Goal: Information Seeking & Learning: Check status

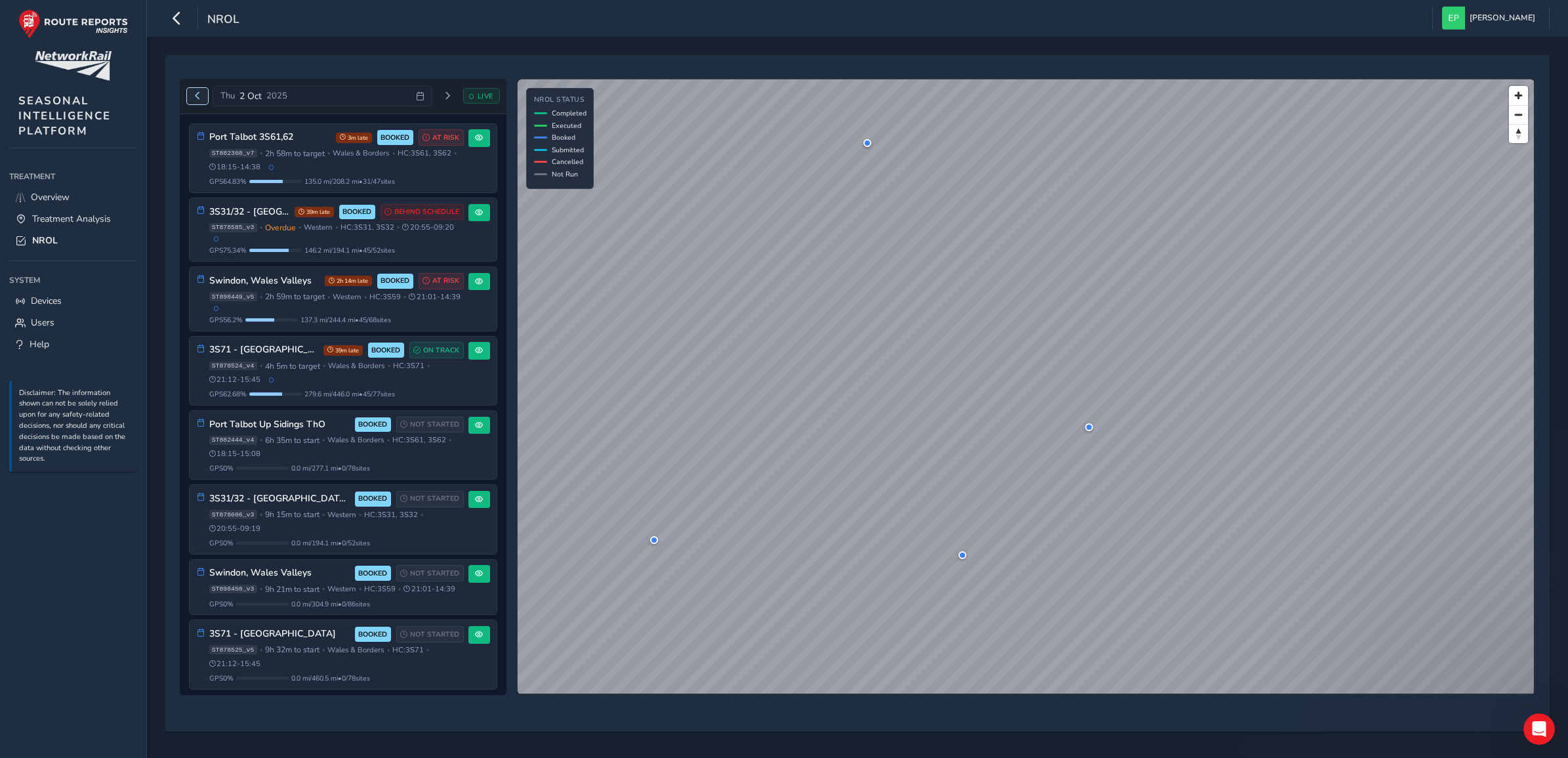
click at [195, 90] on button "Previous day" at bounding box center [197, 96] width 22 height 16
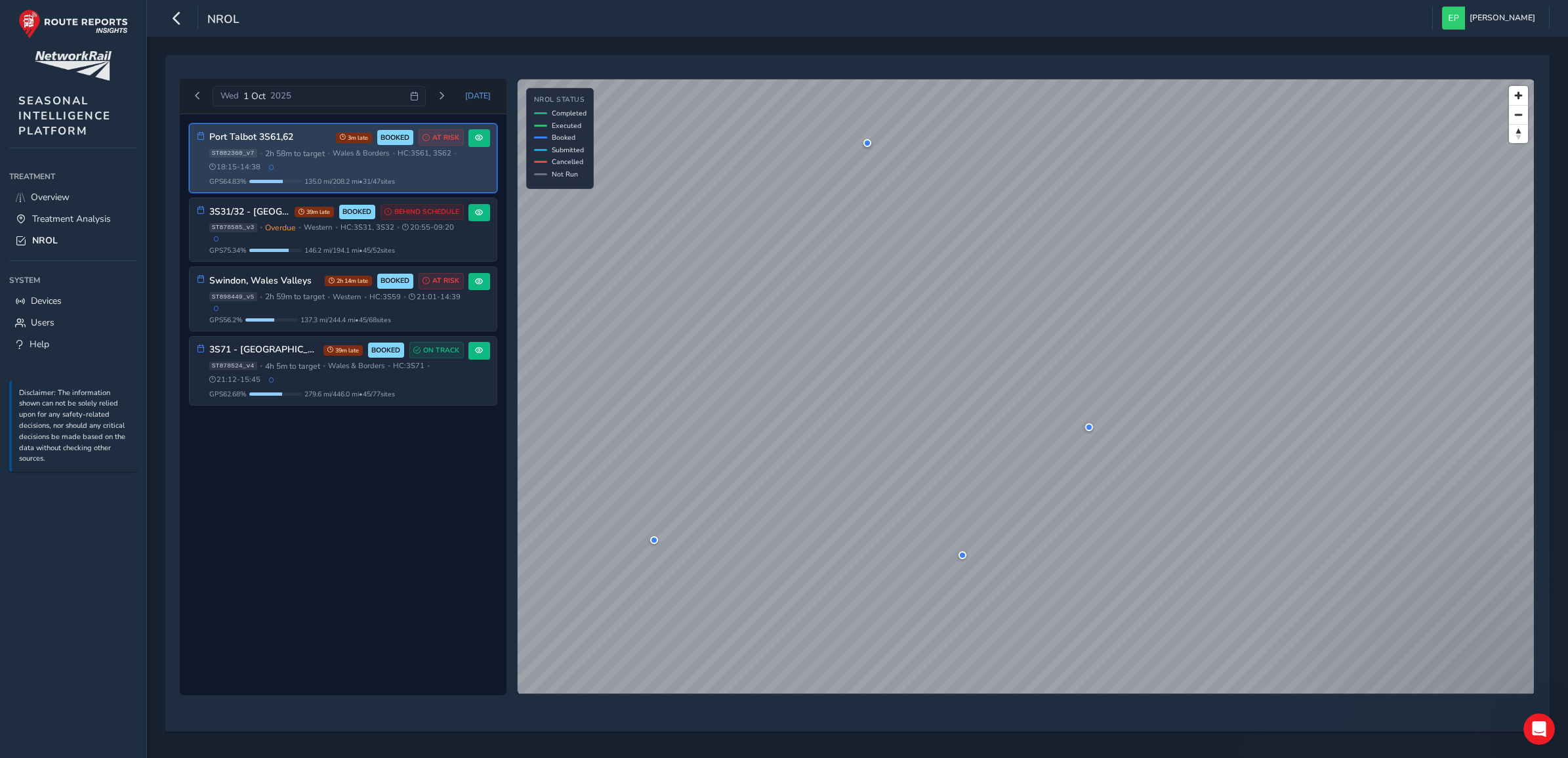
click at [352, 167] on div "ST882360_v7 • 2h 58m to target • Wales & Borders • HC: 3S61, 3S62 • 18:15 - 14:…" at bounding box center [336, 160] width 254 height 24
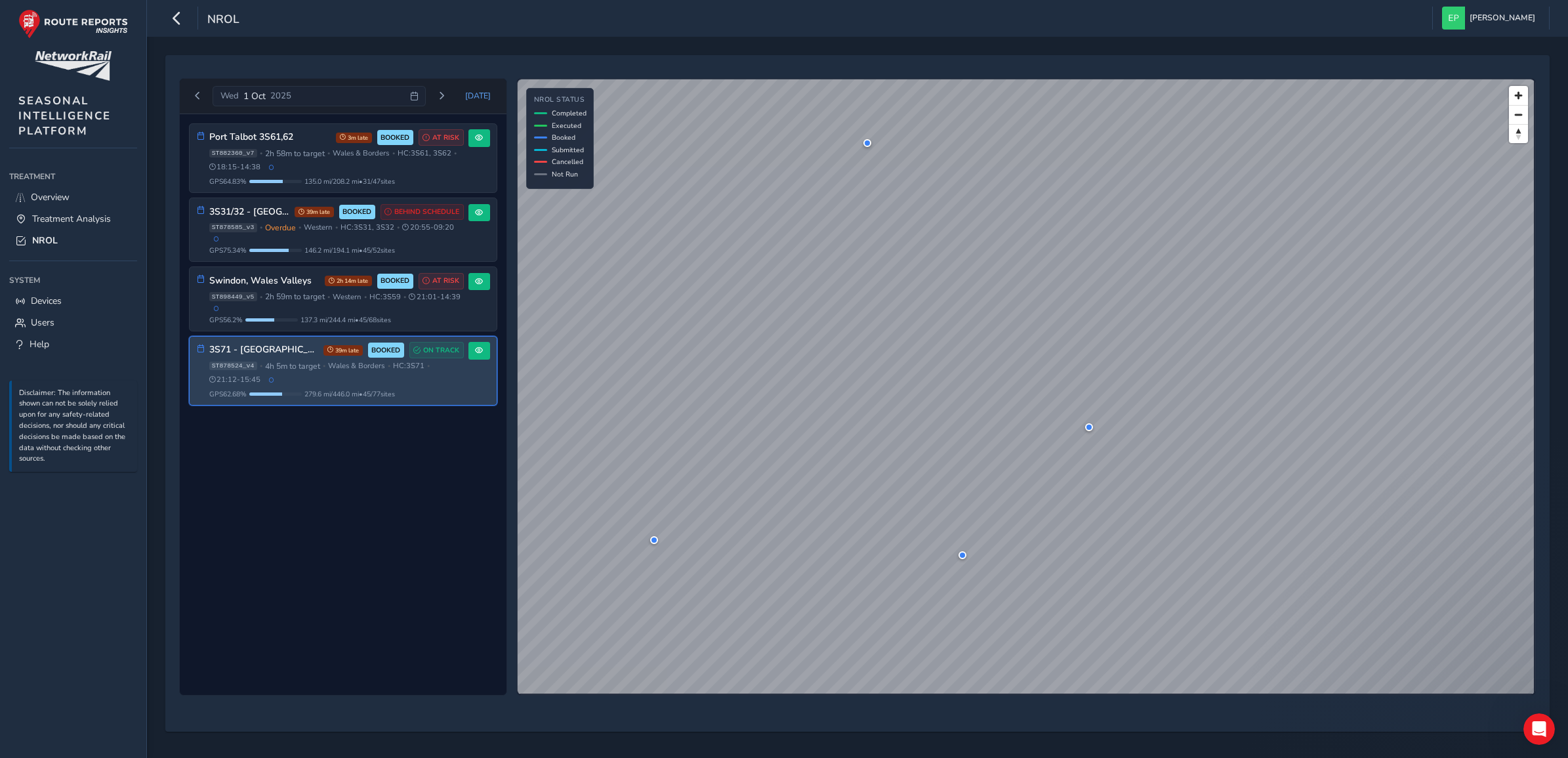
click at [415, 399] on div "GPS 62.68 % 279.6 mi / 446.0 mi • 45 / 77 sites" at bounding box center [336, 393] width 254 height 10
click at [341, 356] on span "39m late" at bounding box center [343, 350] width 39 height 10
click at [481, 354] on span at bounding box center [479, 350] width 8 height 8
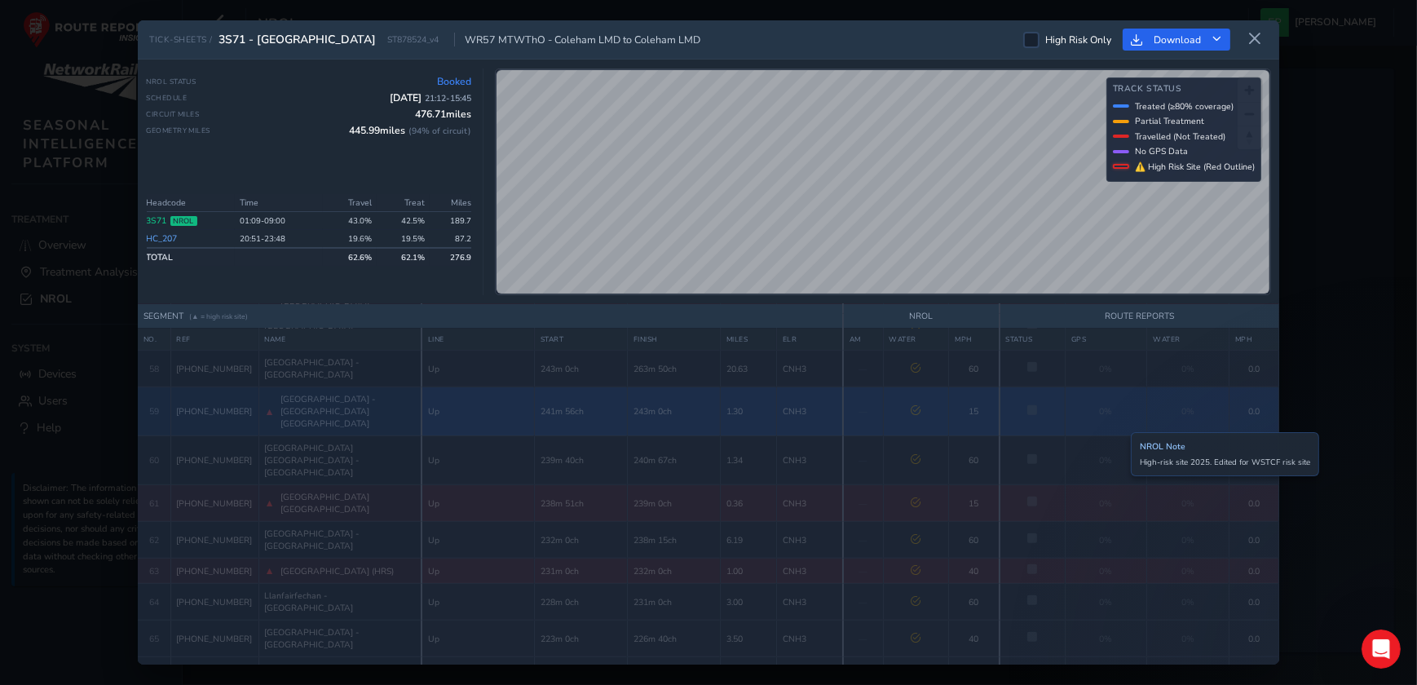
scroll to position [1778, 0]
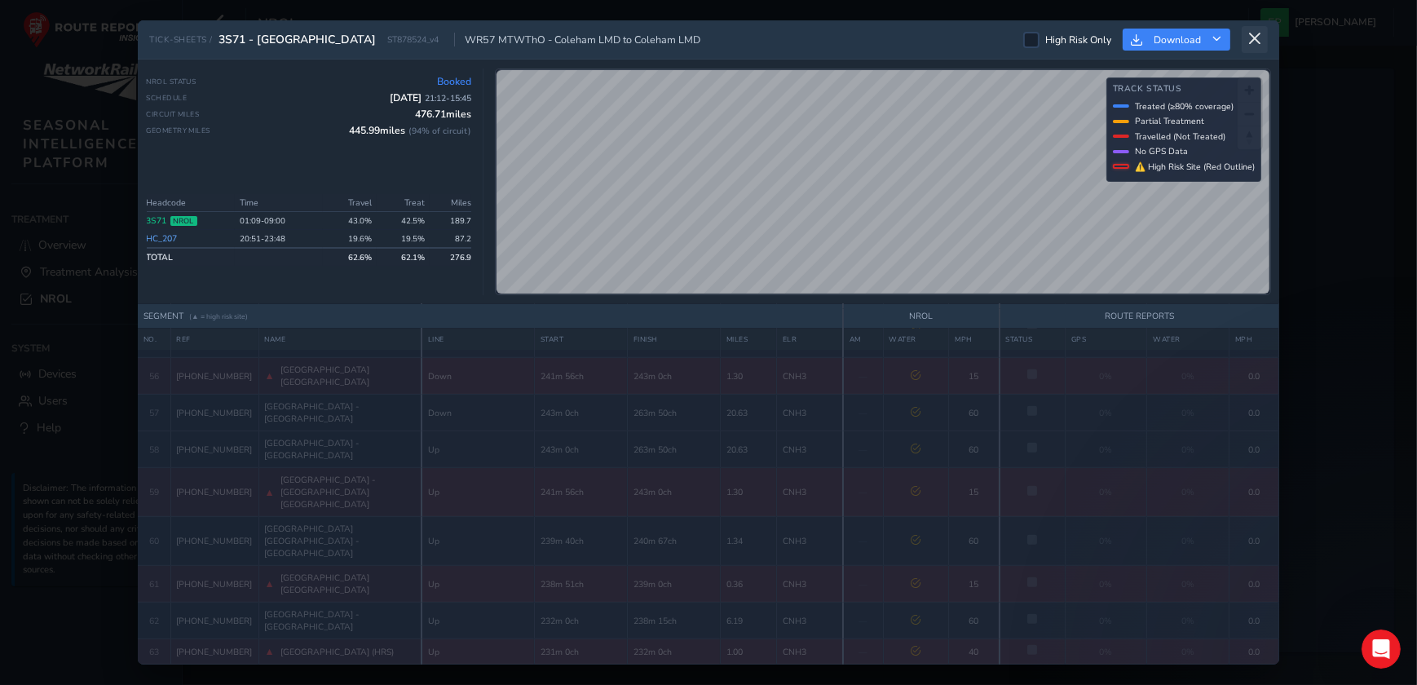
click at [1255, 42] on icon at bounding box center [1254, 39] width 15 height 15
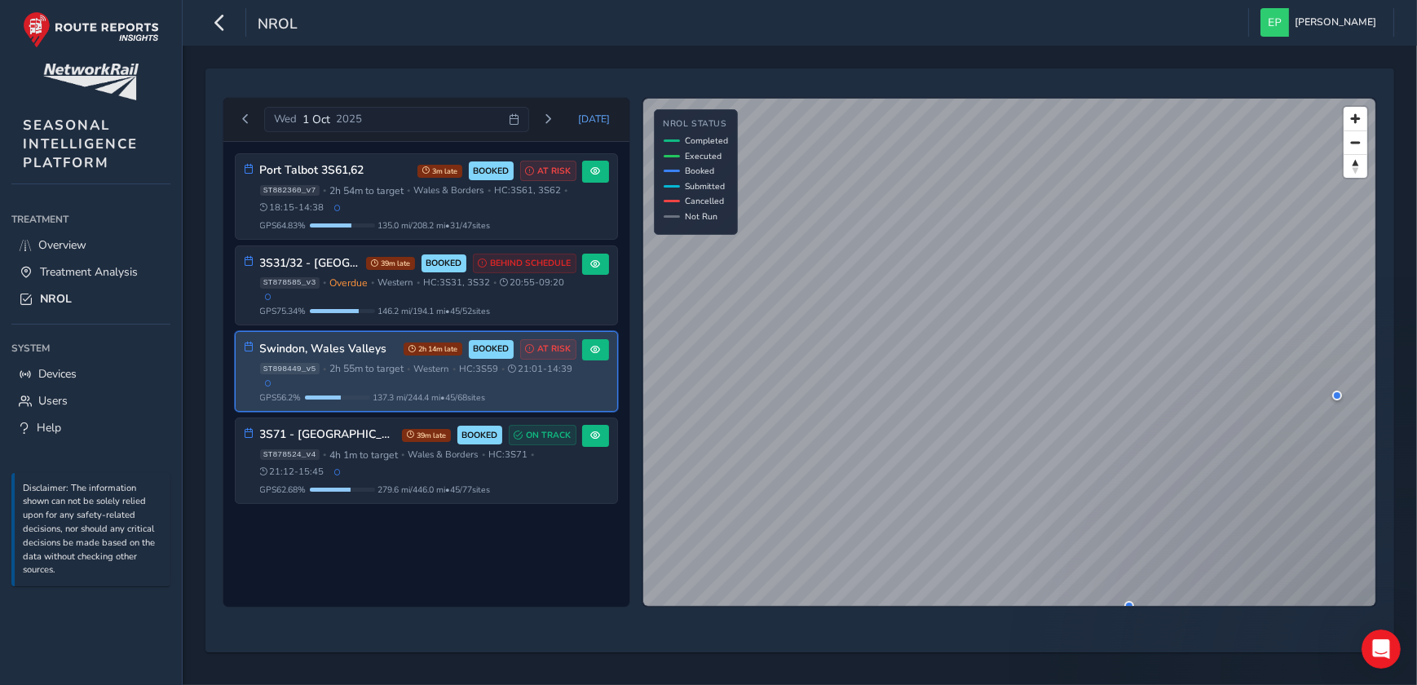
click at [569, 386] on div "ST898449_v5 • 2h 55m to target • Western • HC: 3S59 • 21:01 - 14:39" at bounding box center [418, 374] width 316 height 24
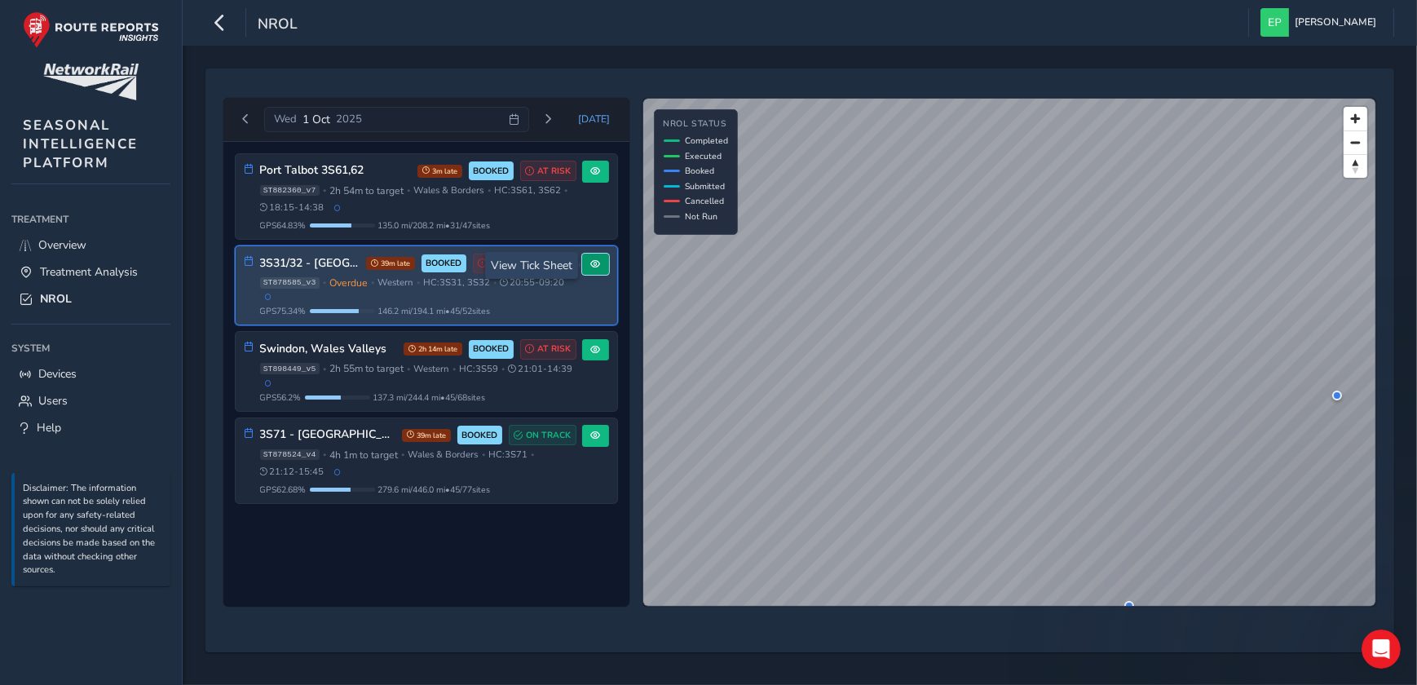
click at [603, 269] on button at bounding box center [595, 265] width 27 height 22
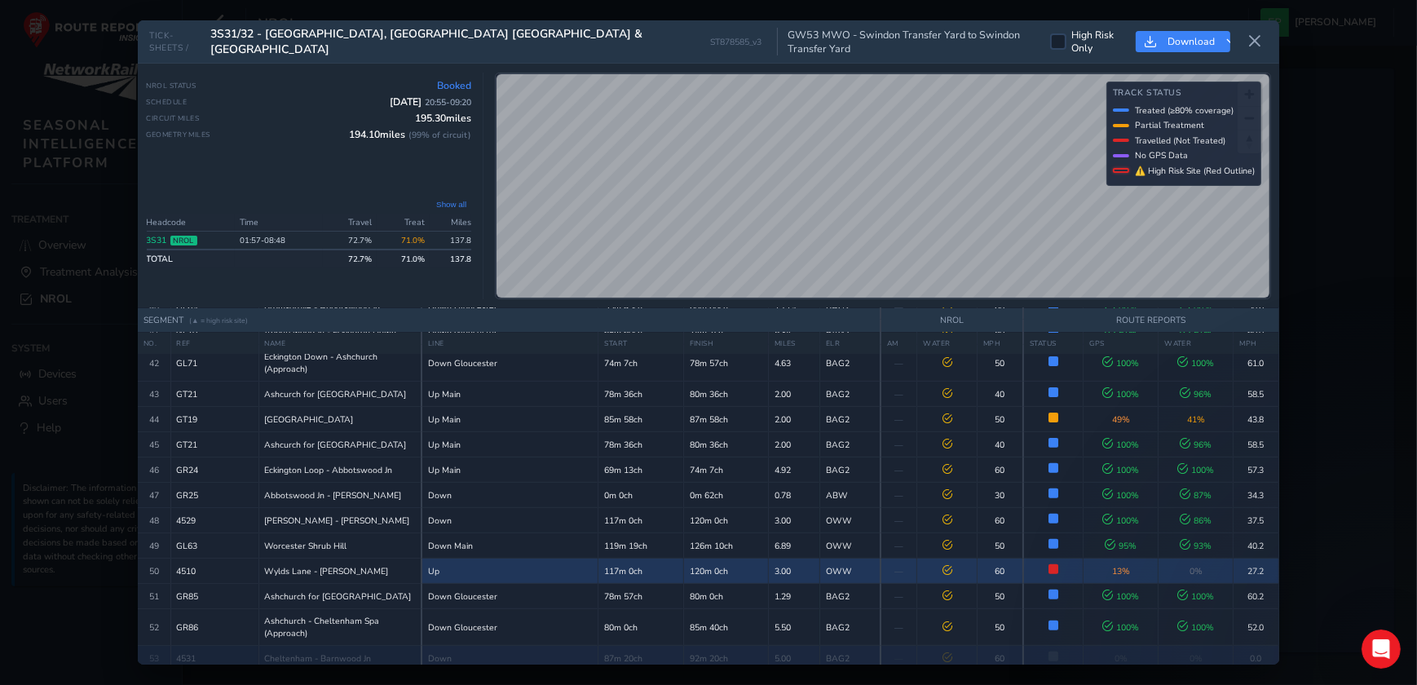
scroll to position [1189, 0]
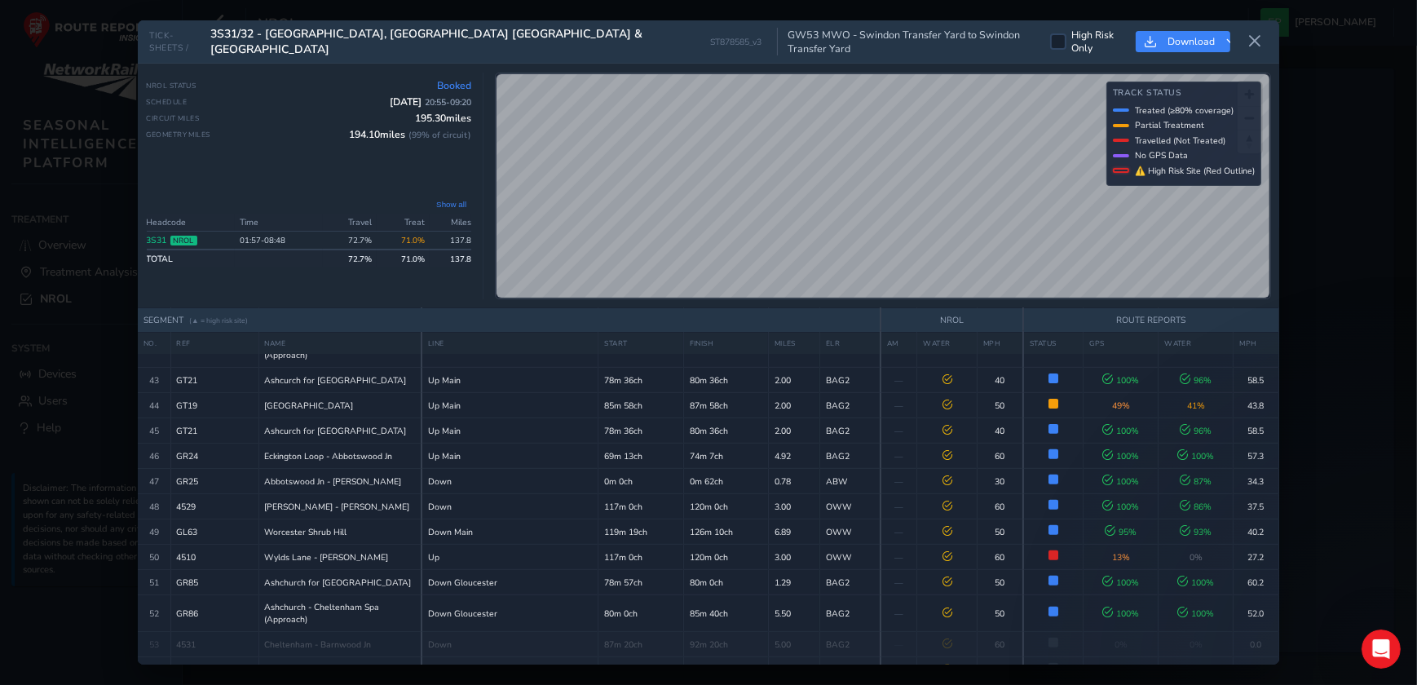
click at [1257, 42] on icon at bounding box center [1254, 41] width 15 height 15
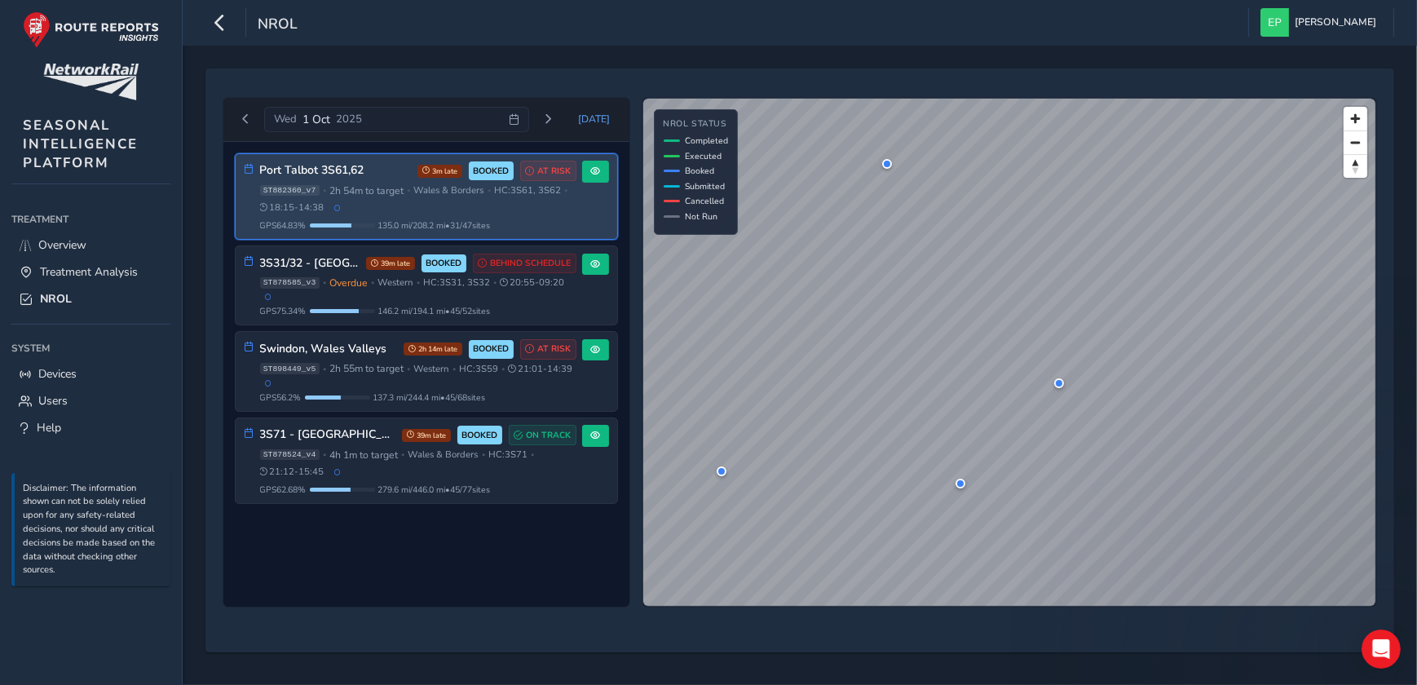
click at [555, 228] on div "GPS 64.83 % 135.0 mi / 208.2 mi • 31 / 47 sites" at bounding box center [418, 225] width 316 height 12
click at [595, 170] on span at bounding box center [595, 171] width 10 height 10
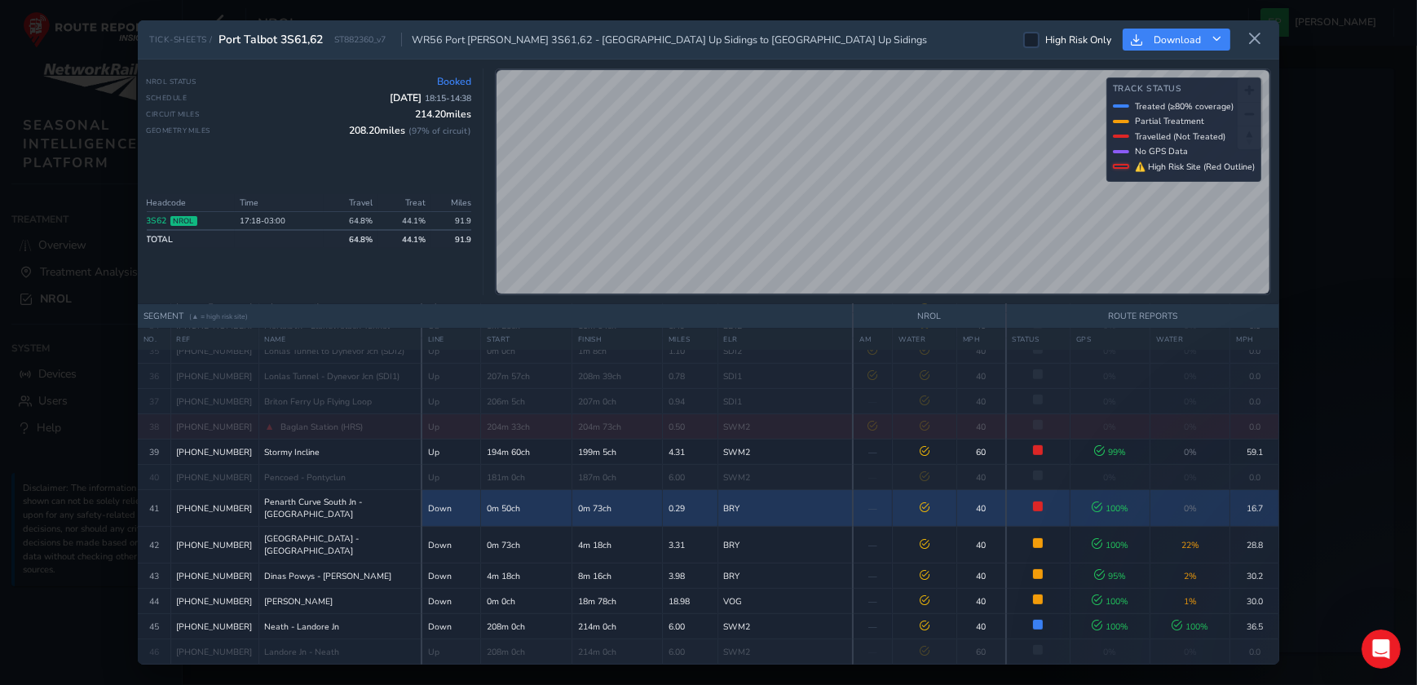
scroll to position [1370, 0]
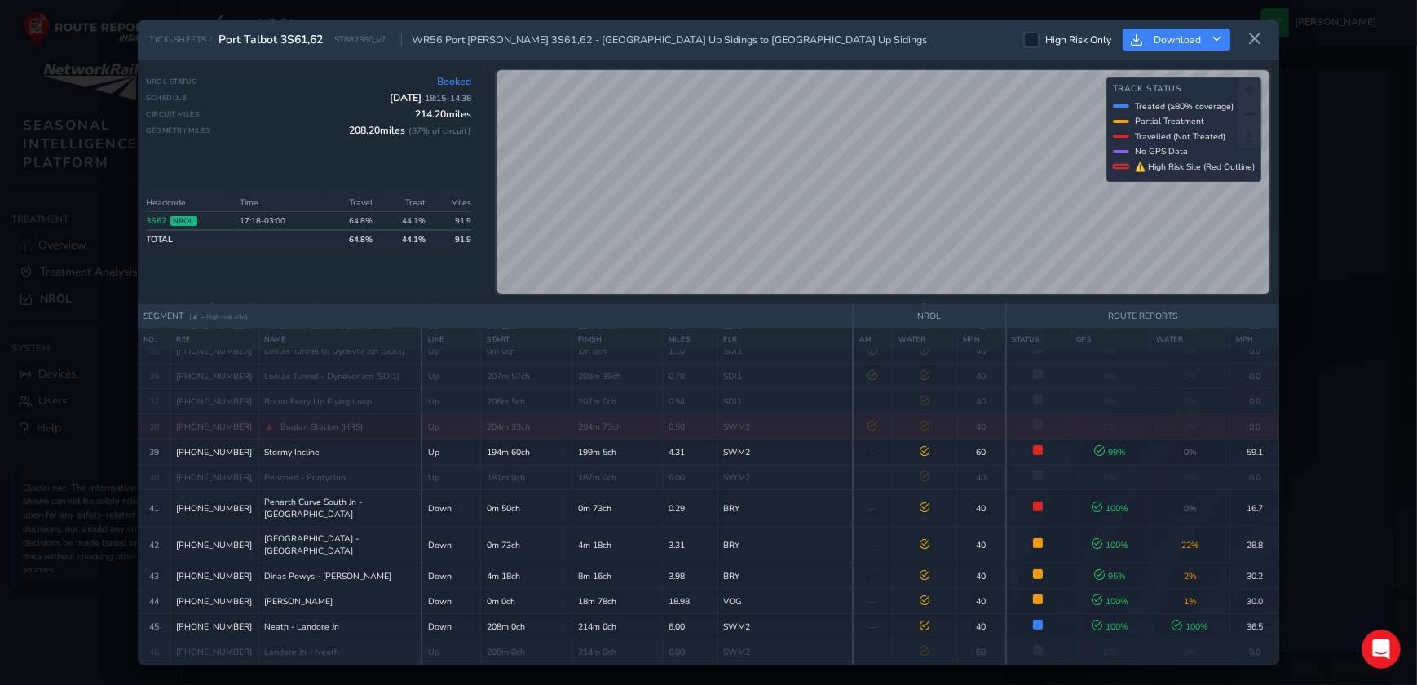
click at [1254, 38] on icon at bounding box center [1254, 39] width 15 height 15
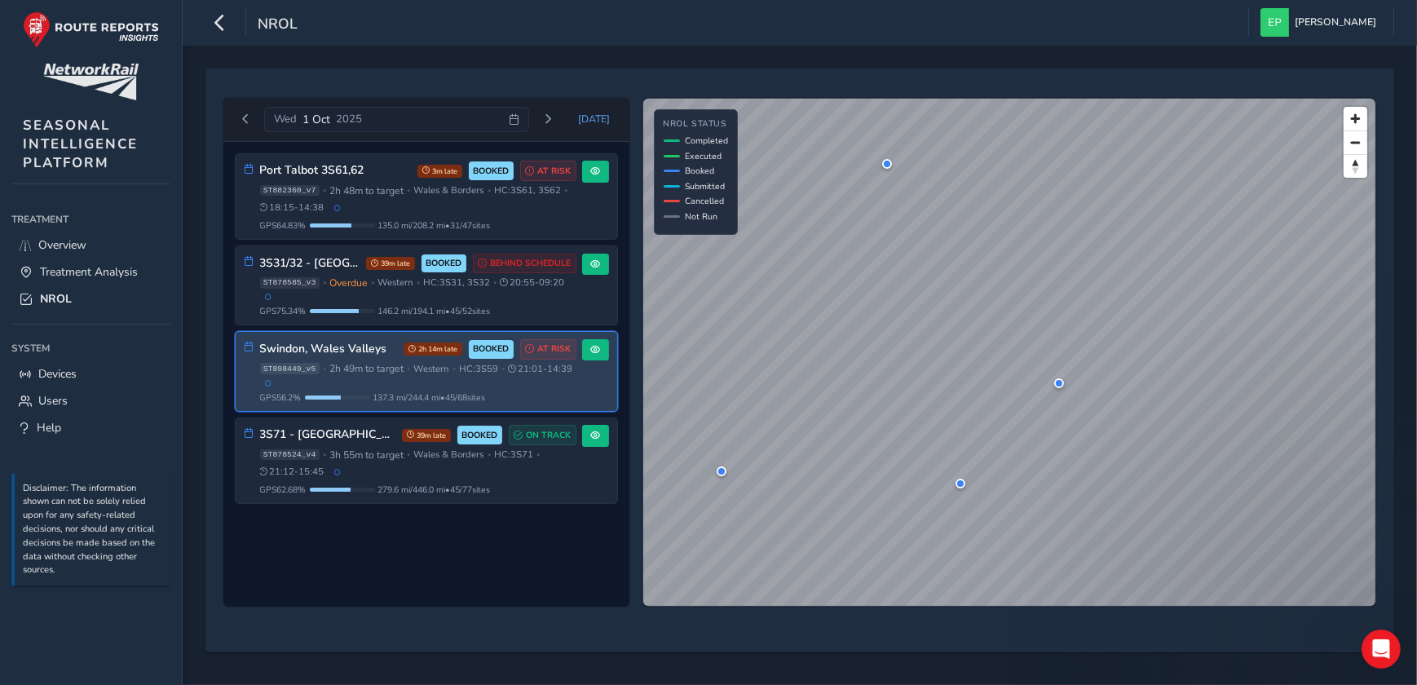
click at [551, 382] on div "ST898449_v5 • 2h 49m to target • Western • HC: 3S59 • 21:01 - 14:39" at bounding box center [418, 374] width 316 height 24
click at [550, 404] on div "GPS 56.2 % 137.3 mi / 244.4 mi • 45 / 68 sites" at bounding box center [418, 397] width 316 height 12
click at [601, 354] on button at bounding box center [595, 350] width 27 height 22
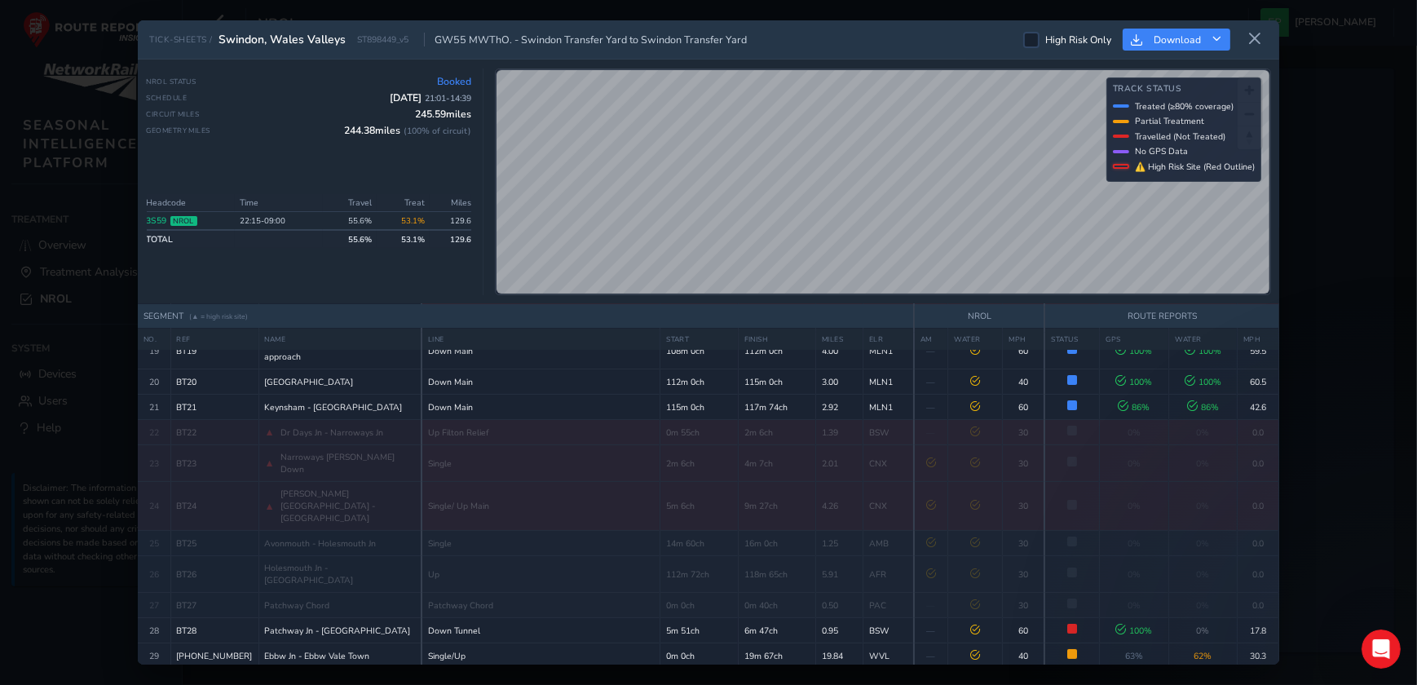
scroll to position [451, 0]
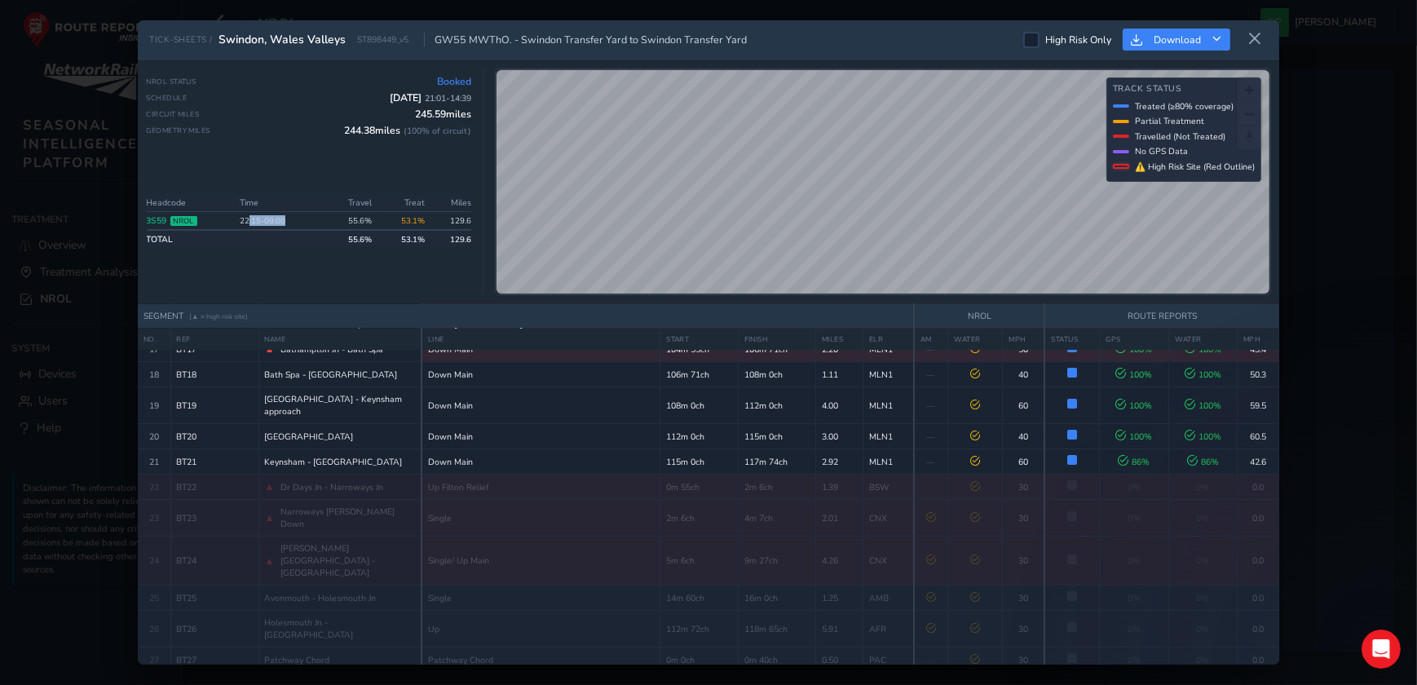
drag, startPoint x: 250, startPoint y: 223, endPoint x: 287, endPoint y: 223, distance: 36.7
click at [287, 223] on td "22:15 - 09:00" at bounding box center [279, 220] width 88 height 19
click at [362, 165] on div "NROL Status Booked Schedule 1 Oct 2025 21:01 - 14:39 Circuit Miles 245.59 miles…" at bounding box center [309, 125] width 325 height 101
click at [1259, 37] on icon at bounding box center [1254, 39] width 15 height 15
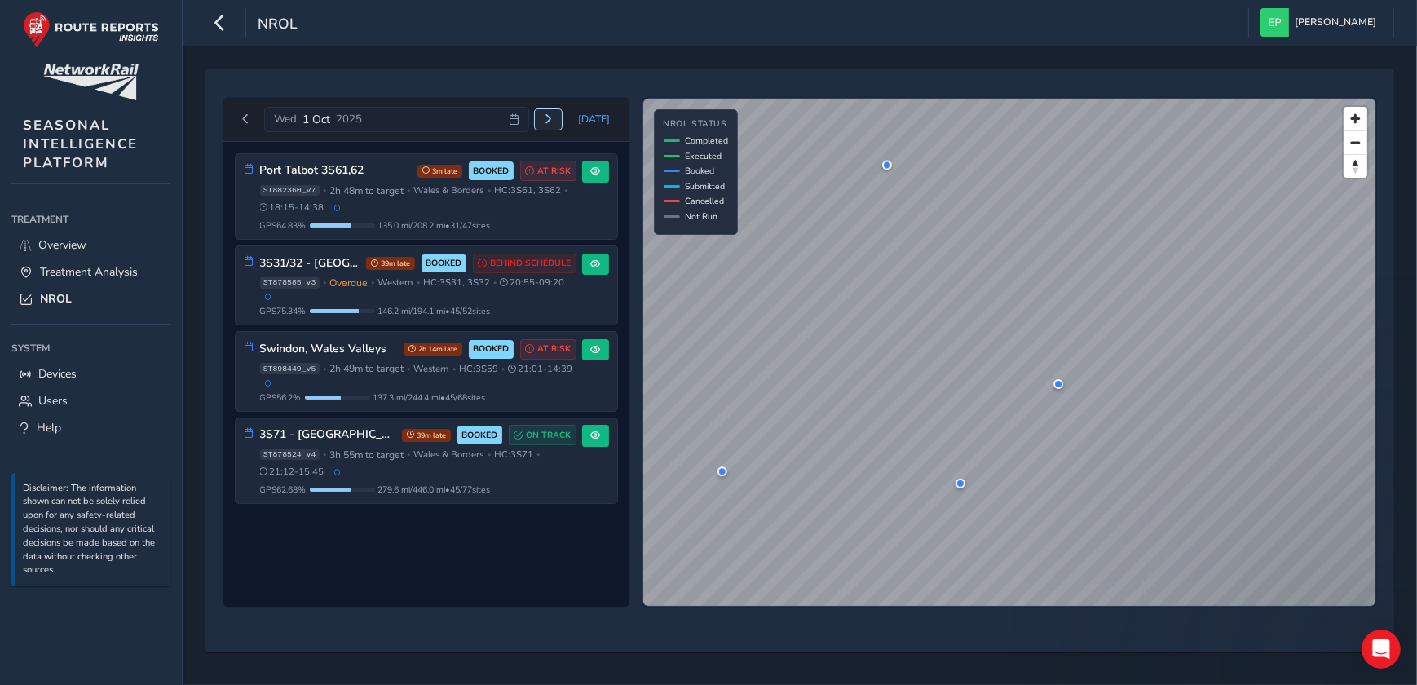
click at [554, 118] on span "Next day" at bounding box center [549, 119] width 10 height 10
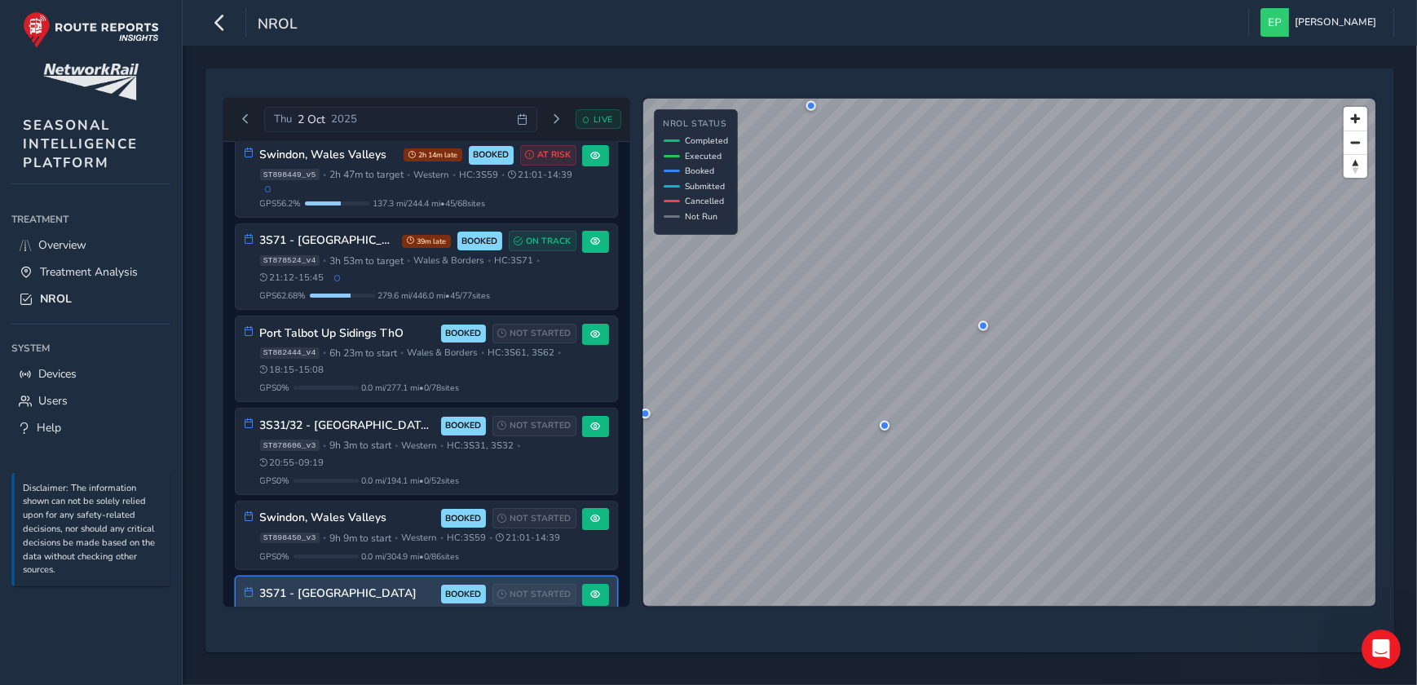
scroll to position [277, 0]
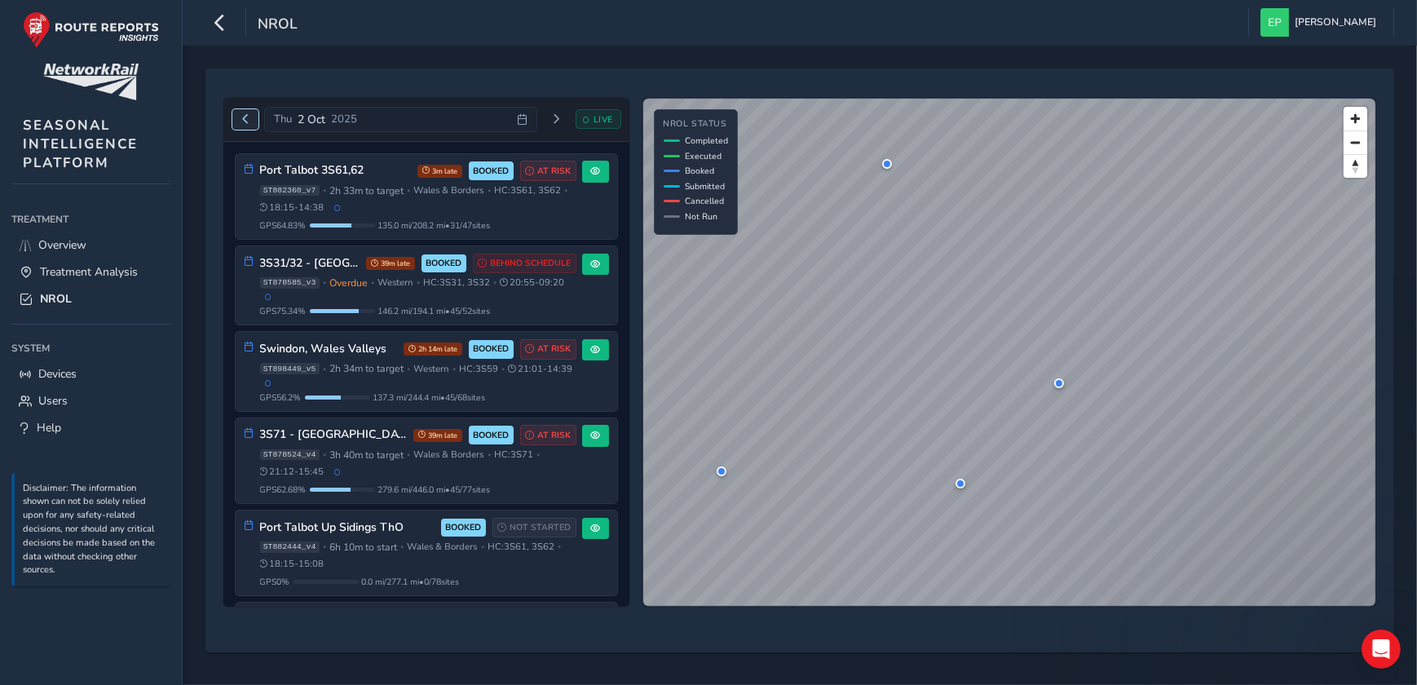
click at [247, 121] on span "Previous day" at bounding box center [245, 119] width 10 height 10
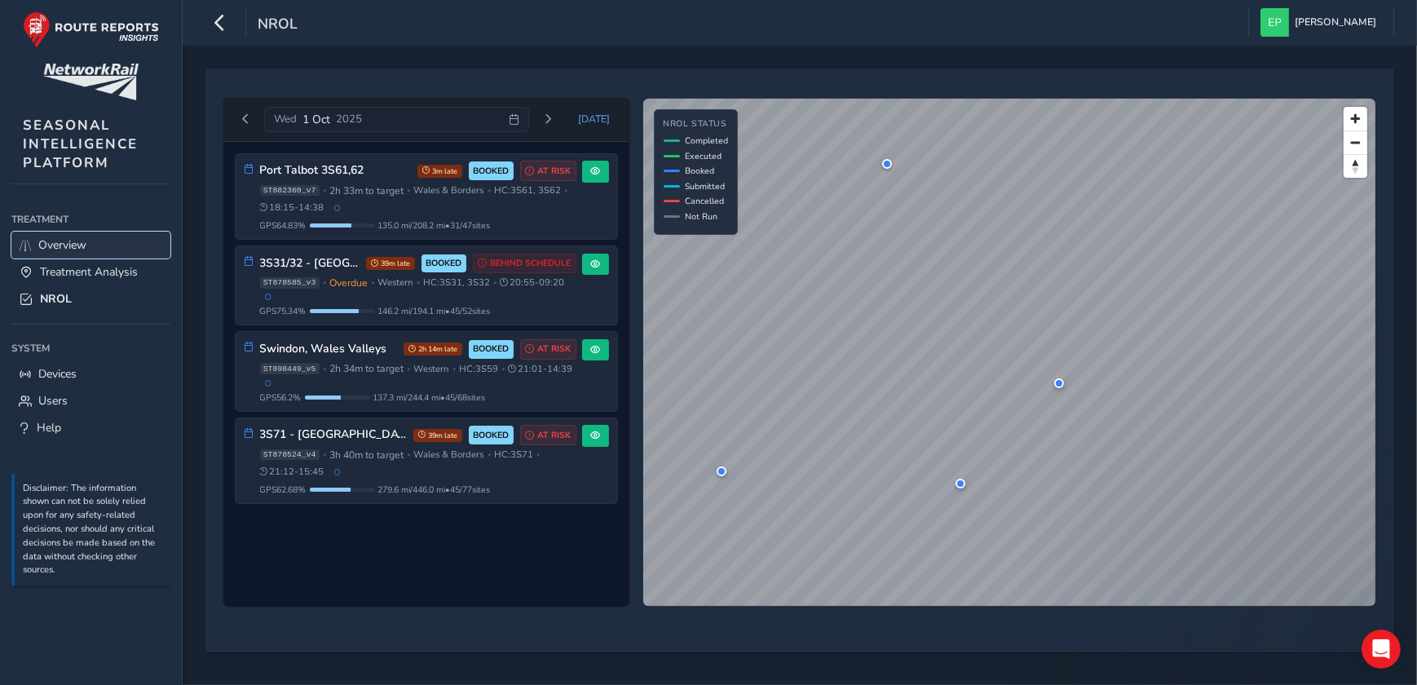
click at [104, 246] on link "Overview" at bounding box center [90, 245] width 159 height 27
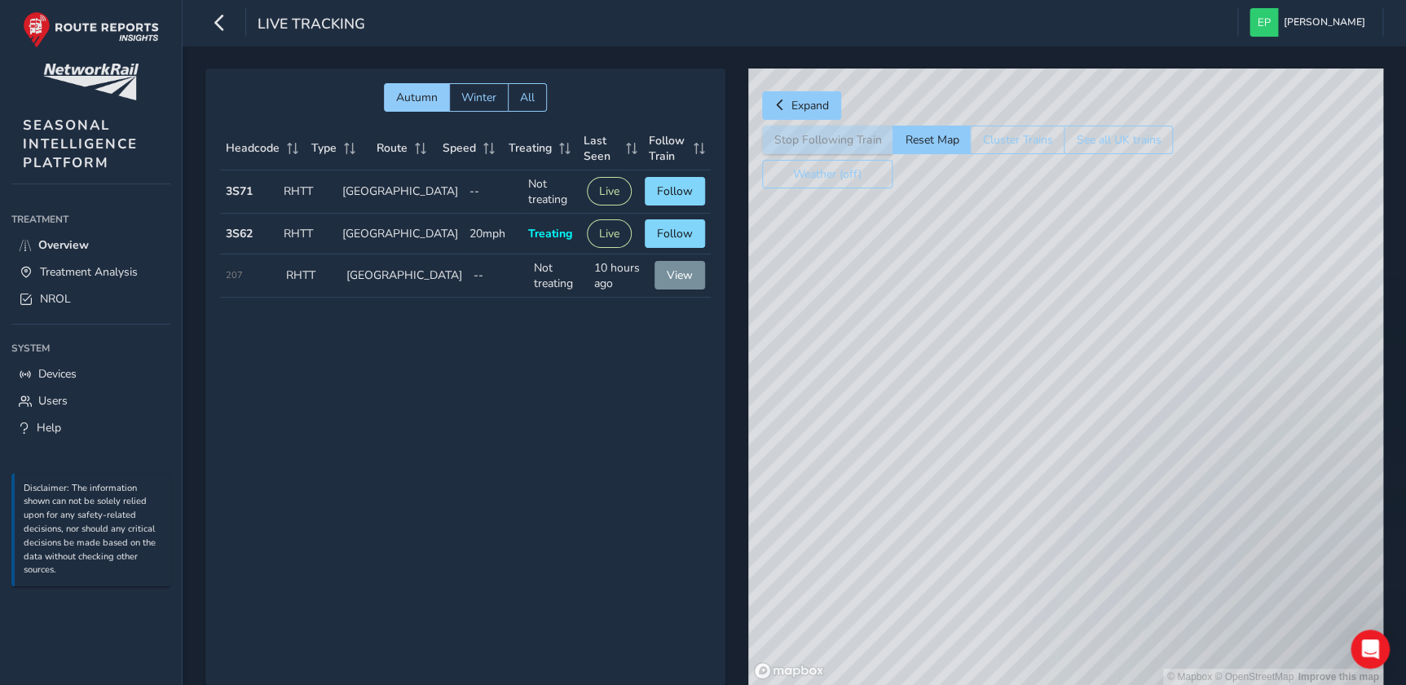
drag, startPoint x: 889, startPoint y: 306, endPoint x: 892, endPoint y: 365, distance: 59.6
click at [892, 365] on div "© Mapbox © OpenStreetMap Improve this map" at bounding box center [1065, 376] width 635 height 616
click at [910, 390] on div "© Mapbox © OpenStreetMap Improve this map" at bounding box center [1065, 376] width 635 height 616
click at [925, 241] on div "© Mapbox © OpenStreetMap Improve this map" at bounding box center [1065, 376] width 635 height 616
drag, startPoint x: 1111, startPoint y: 500, endPoint x: 902, endPoint y: 364, distance: 249.2
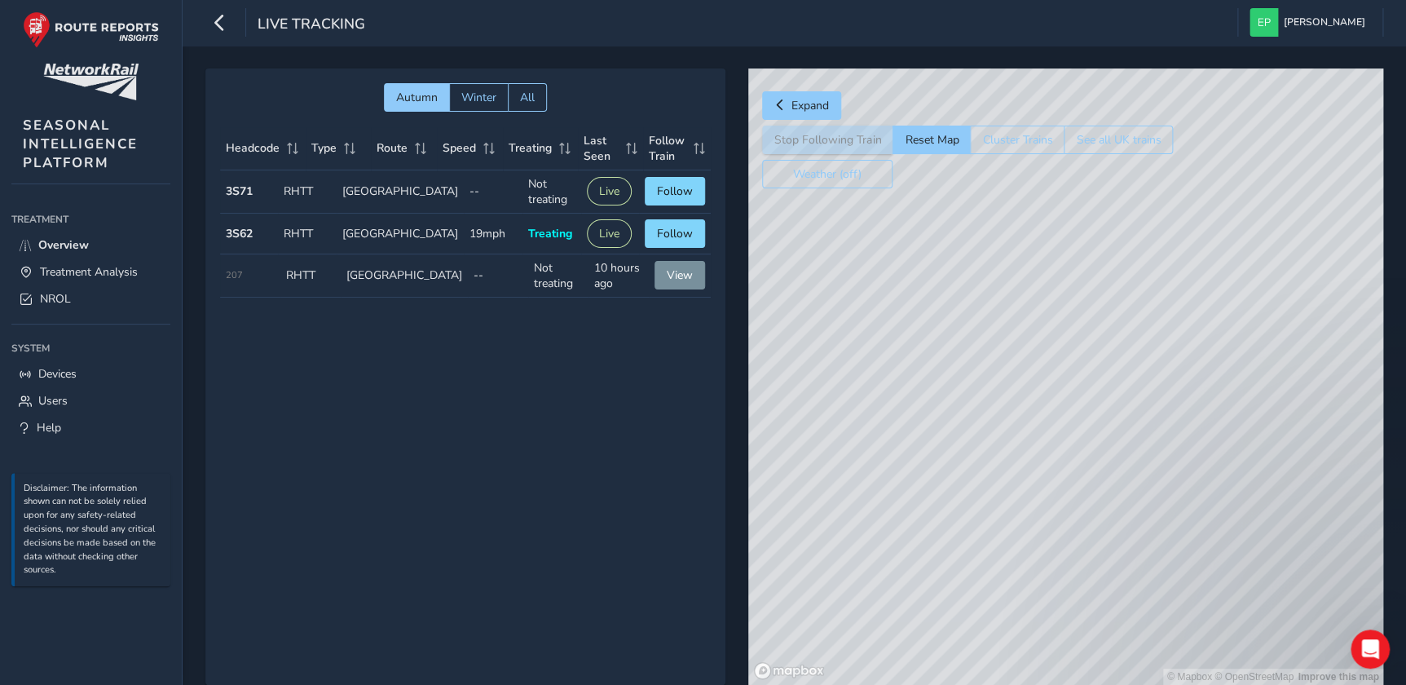
click at [902, 364] on div "© Mapbox © OpenStreetMap Improve this map" at bounding box center [1065, 376] width 635 height 616
click at [319, 227] on td "Type RHTT" at bounding box center [307, 234] width 59 height 41
click at [119, 270] on span "Treatment Analysis" at bounding box center [89, 271] width 98 height 15
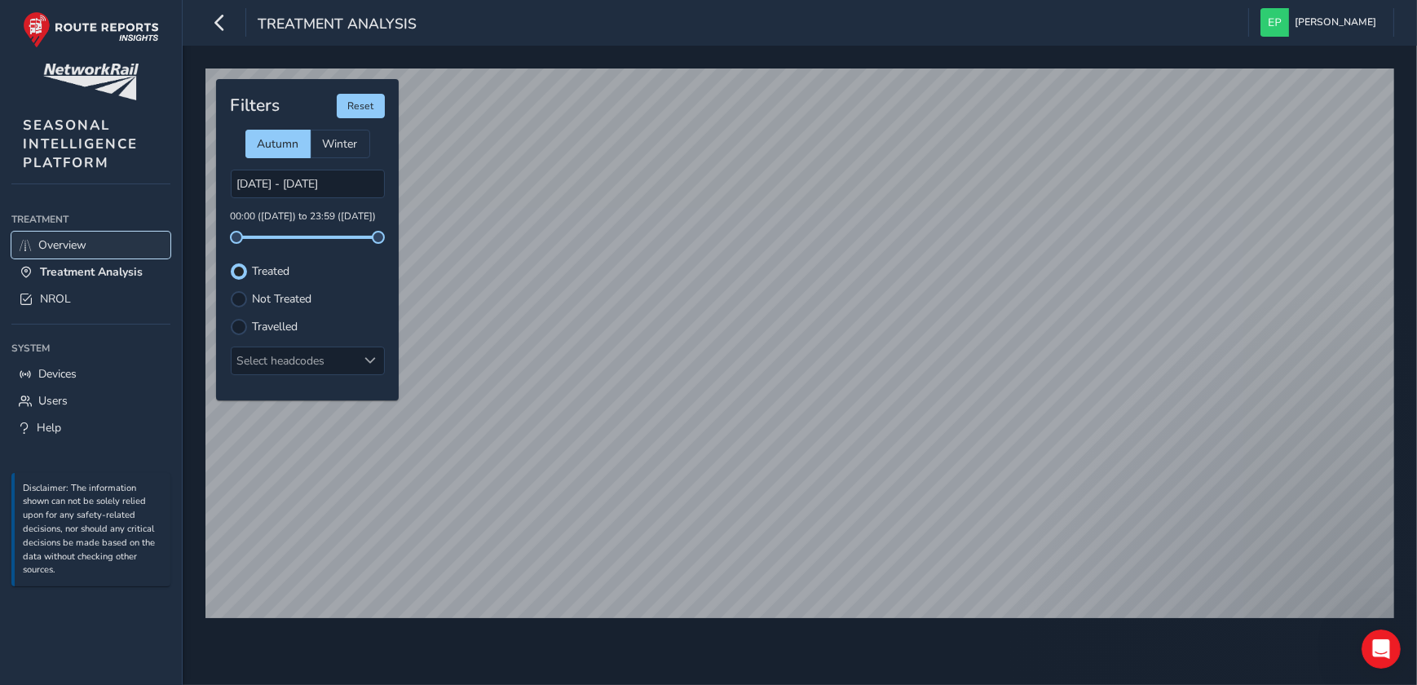
click at [99, 238] on link "Overview" at bounding box center [90, 245] width 159 height 27
